Goal: Task Accomplishment & Management: Manage account settings

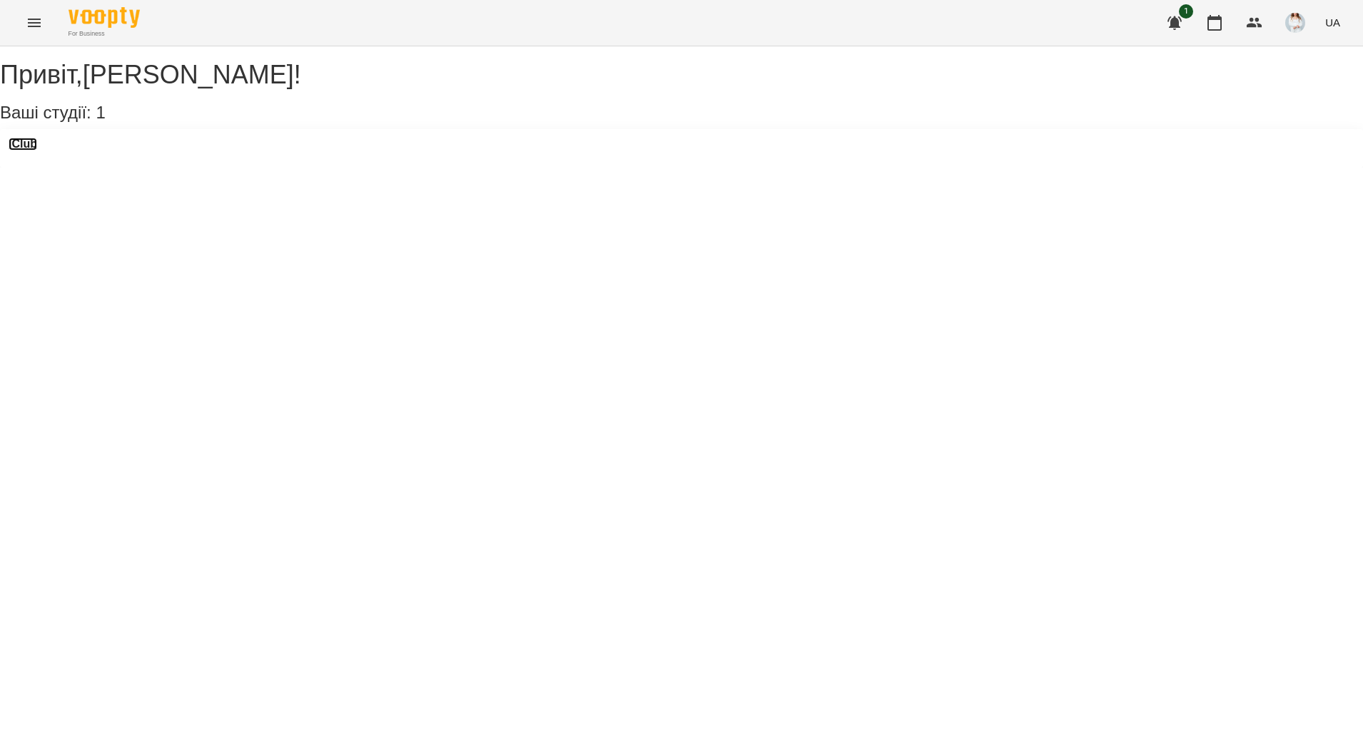
click at [25, 151] on h3 "iClub" at bounding box center [23, 144] width 29 height 13
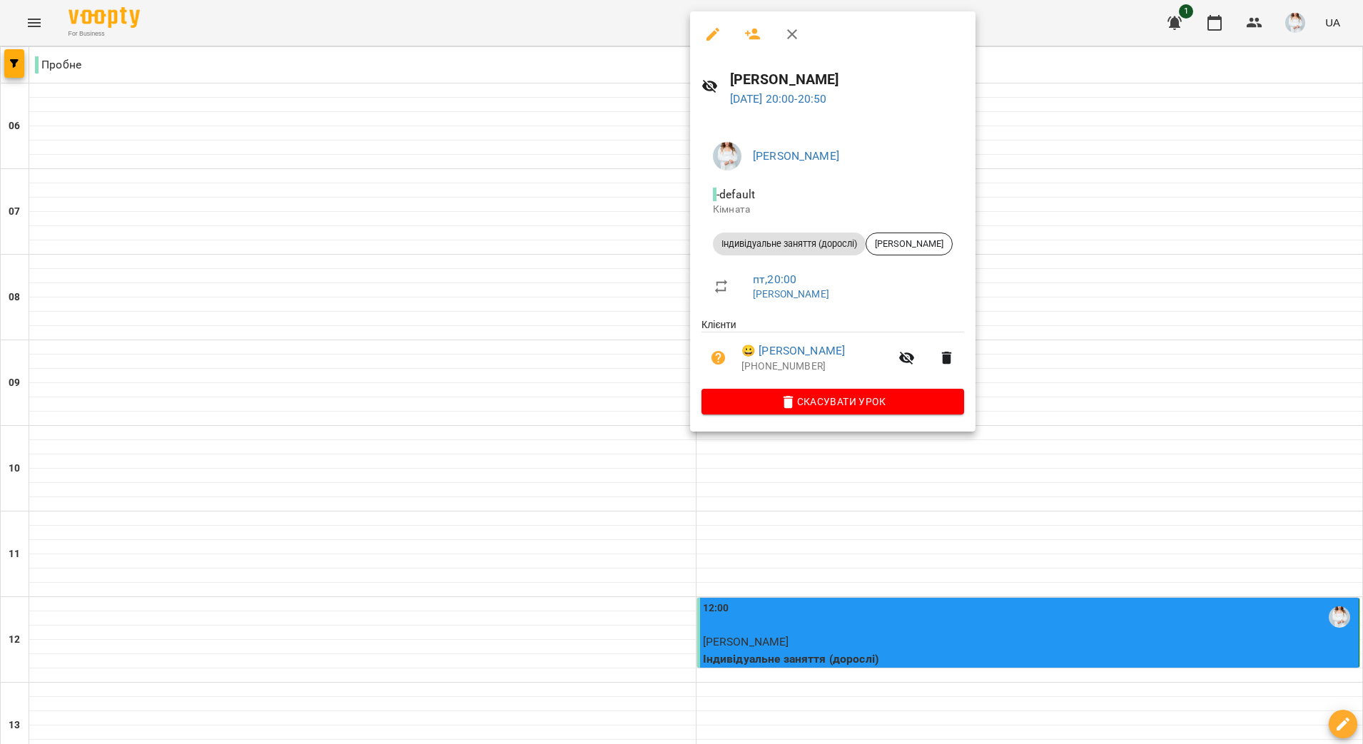
click at [868, 325] on ul "Клієнти 😀 [PERSON_NAME] [PHONE_NUMBER]" at bounding box center [832, 353] width 263 height 71
click at [868, 343] on li "😀 [PERSON_NAME] [PHONE_NUMBER]" at bounding box center [832, 358] width 263 height 51
click at [845, 353] on link "😀 [PERSON_NAME]" at bounding box center [792, 351] width 103 height 17
